Goal: Complete application form

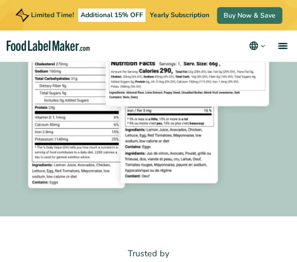
scroll to position [262, 0]
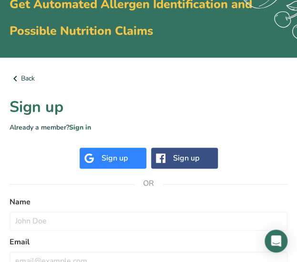
scroll to position [96, 0]
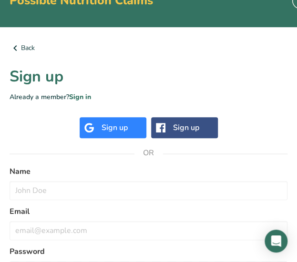
click at [130, 125] on div "Sign up" at bounding box center [112, 127] width 67 height 21
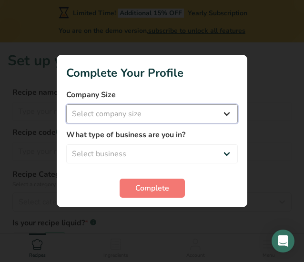
click at [228, 109] on select "Select company size Fewer than 10 Employees 10 to 50 Employees 51 to 500 Employ…" at bounding box center [151, 113] width 171 height 19
select select "1"
click at [66, 104] on select "Select company size Fewer than 10 Employees 10 to 50 Employees 51 to 500 Employ…" at bounding box center [151, 113] width 171 height 19
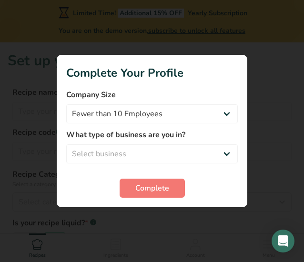
click at [245, 183] on section "Complete Your Profile Company Size Fewer than 10 Employees 10 to 50 Employees 5…" at bounding box center [152, 131] width 190 height 152
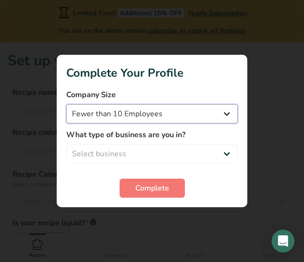
click at [232, 121] on select "Fewer than 10 Employees 10 to 50 Employees 51 to 500 Employees Over 500 Employe…" at bounding box center [151, 113] width 171 height 19
click at [184, 118] on select "Fewer than 10 Employees 10 to 50 Employees 51 to 500 Employees Over 500 Employe…" at bounding box center [151, 113] width 171 height 19
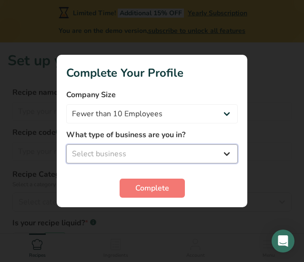
click at [176, 147] on select "Select business Packaged Food Manufacturer Restaurant & Cafe Bakery Meal Plans …" at bounding box center [151, 153] width 171 height 19
select select "5"
click at [66, 144] on select "Select business Packaged Food Manufacturer Restaurant & Cafe Bakery Meal Plans …" at bounding box center [151, 153] width 171 height 19
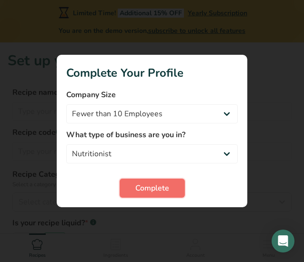
click at [160, 184] on span "Complete" at bounding box center [152, 187] width 34 height 11
